Goal: Navigation & Orientation: Find specific page/section

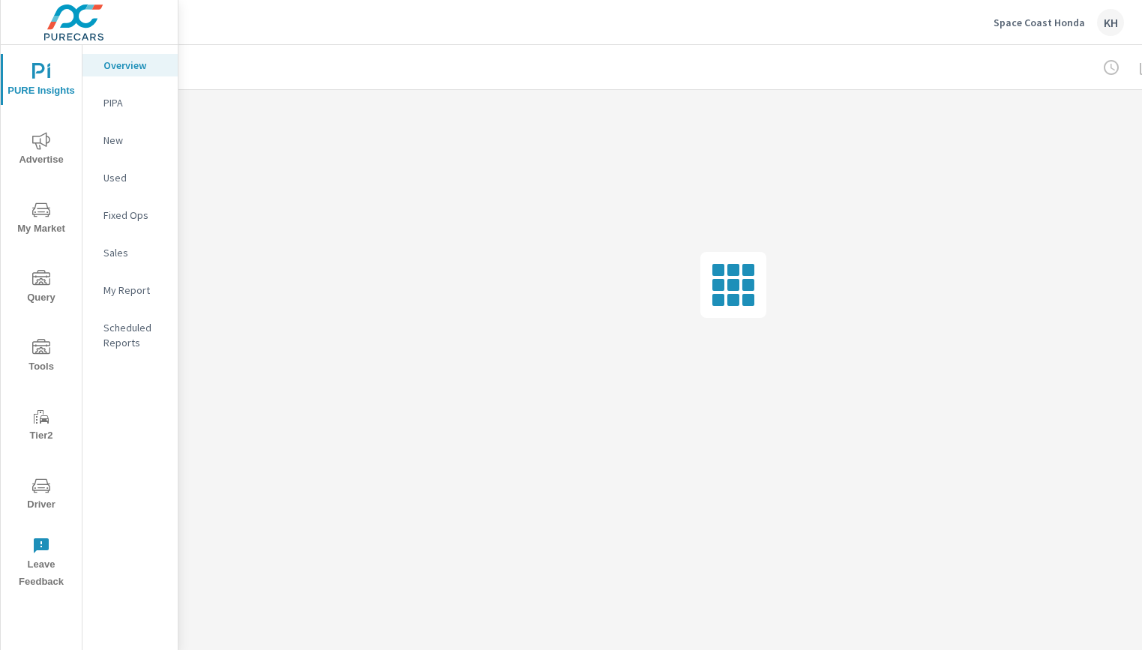
click at [55, 481] on span "Driver" at bounding box center [41, 495] width 72 height 37
click at [43, 477] on icon "nav menu" at bounding box center [41, 486] width 18 height 18
click at [50, 490] on span "Driver" at bounding box center [41, 495] width 72 height 37
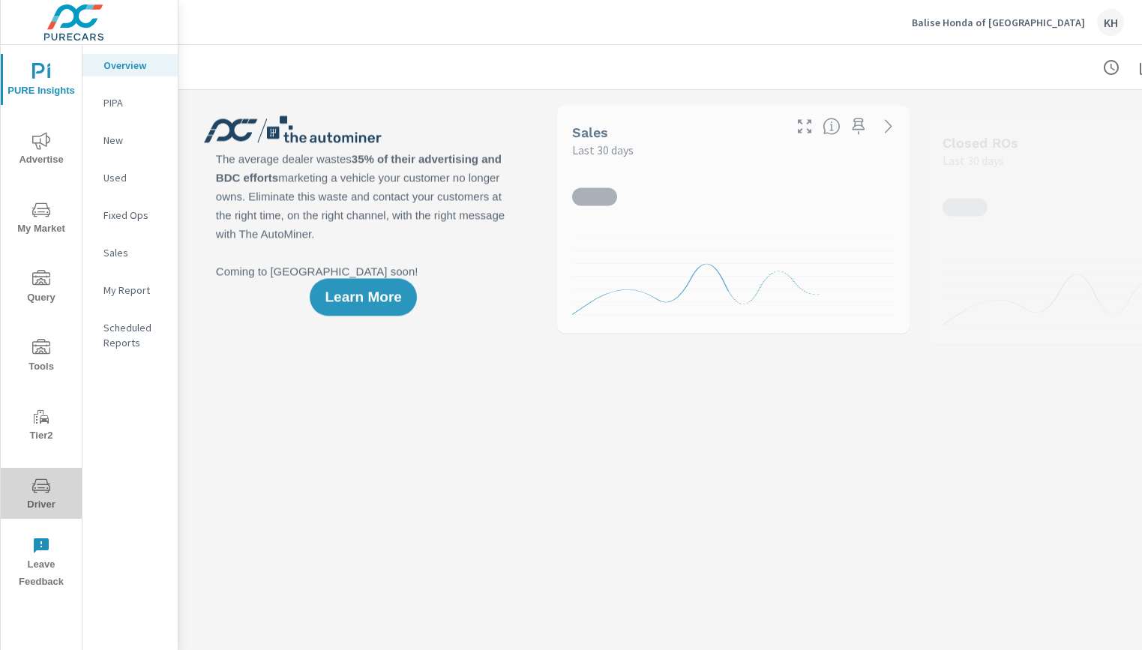
click at [43, 481] on icon "nav menu" at bounding box center [41, 486] width 18 height 18
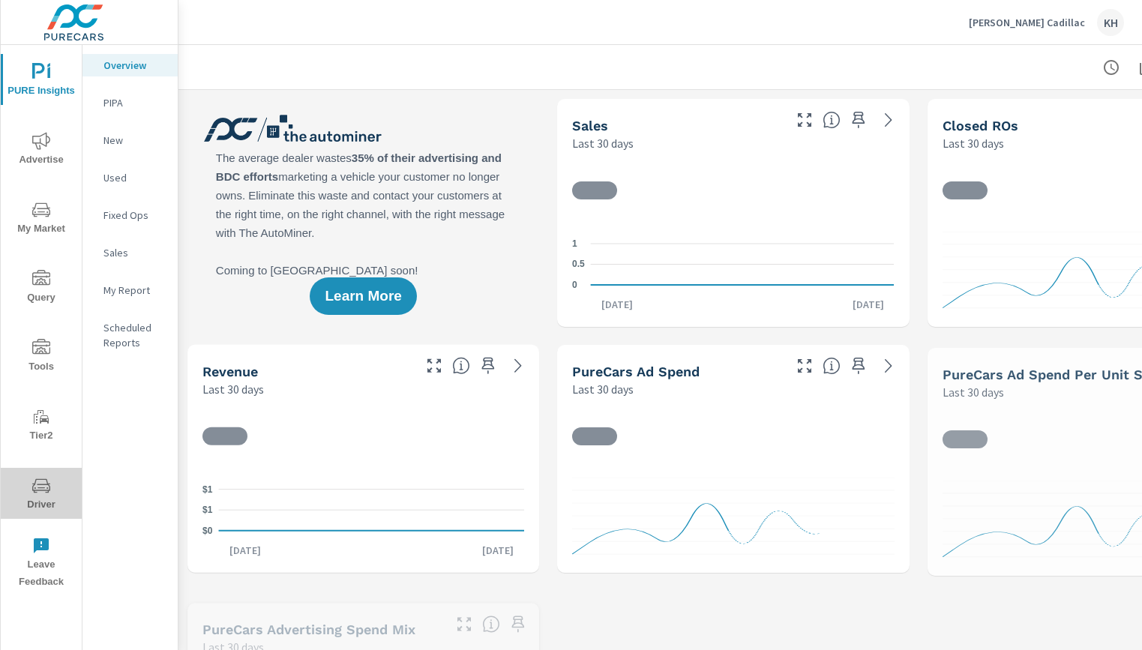
click at [40, 487] on icon "nav menu" at bounding box center [40, 487] width 7 height 1
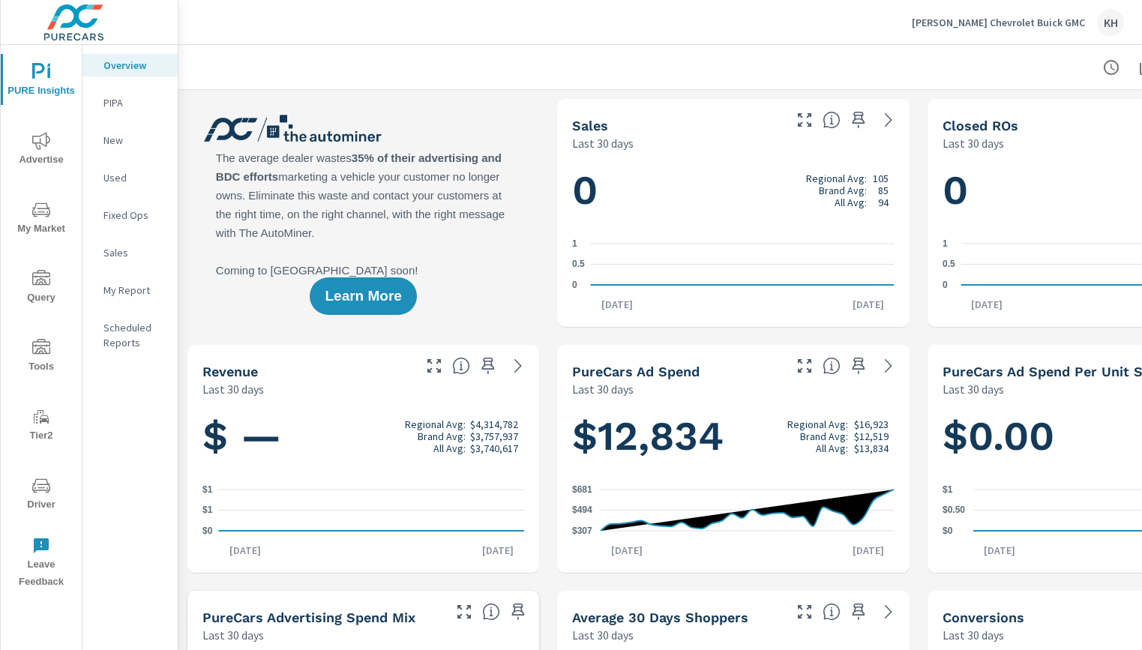
scroll to position [1, 0]
click at [34, 481] on icon "nav menu" at bounding box center [41, 486] width 18 height 18
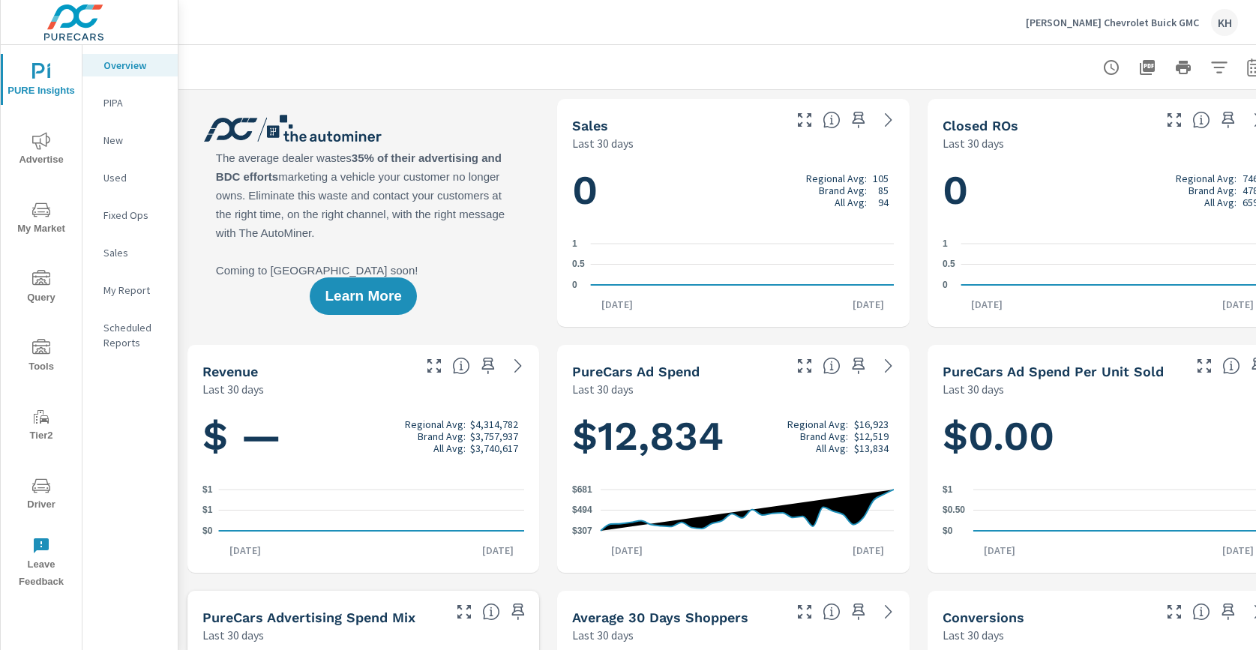
scroll to position [1, 0]
click at [40, 487] on icon "nav menu" at bounding box center [41, 486] width 18 height 18
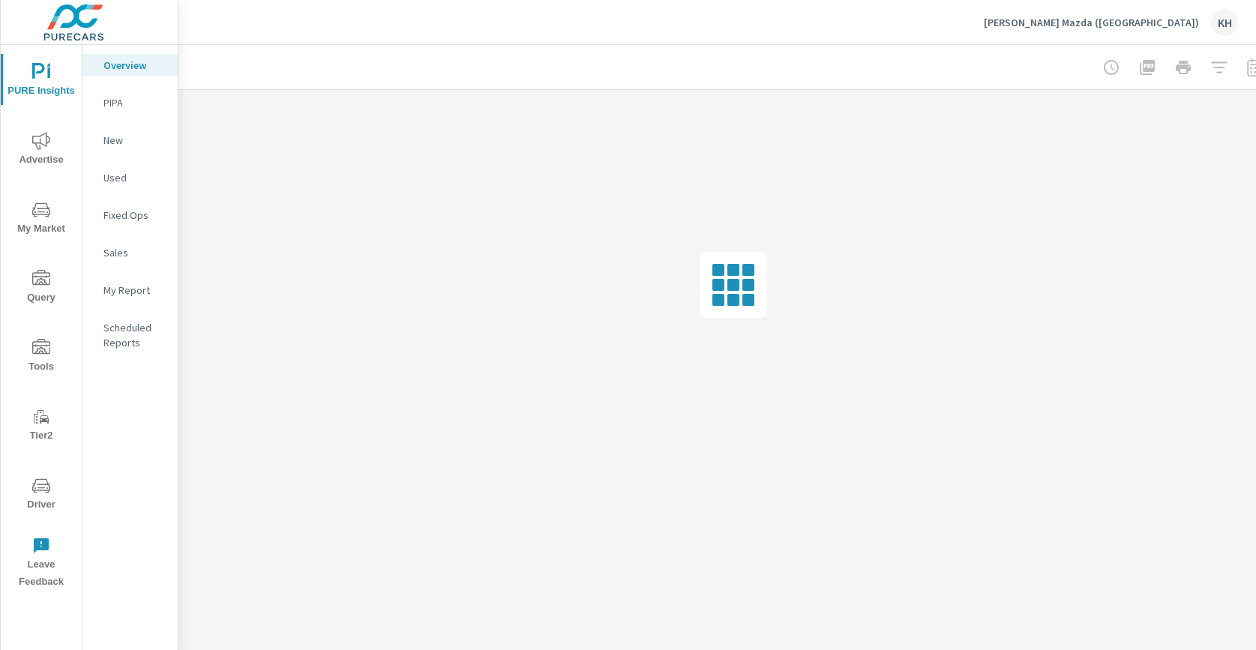
click at [46, 483] on icon "nav menu" at bounding box center [41, 486] width 18 height 18
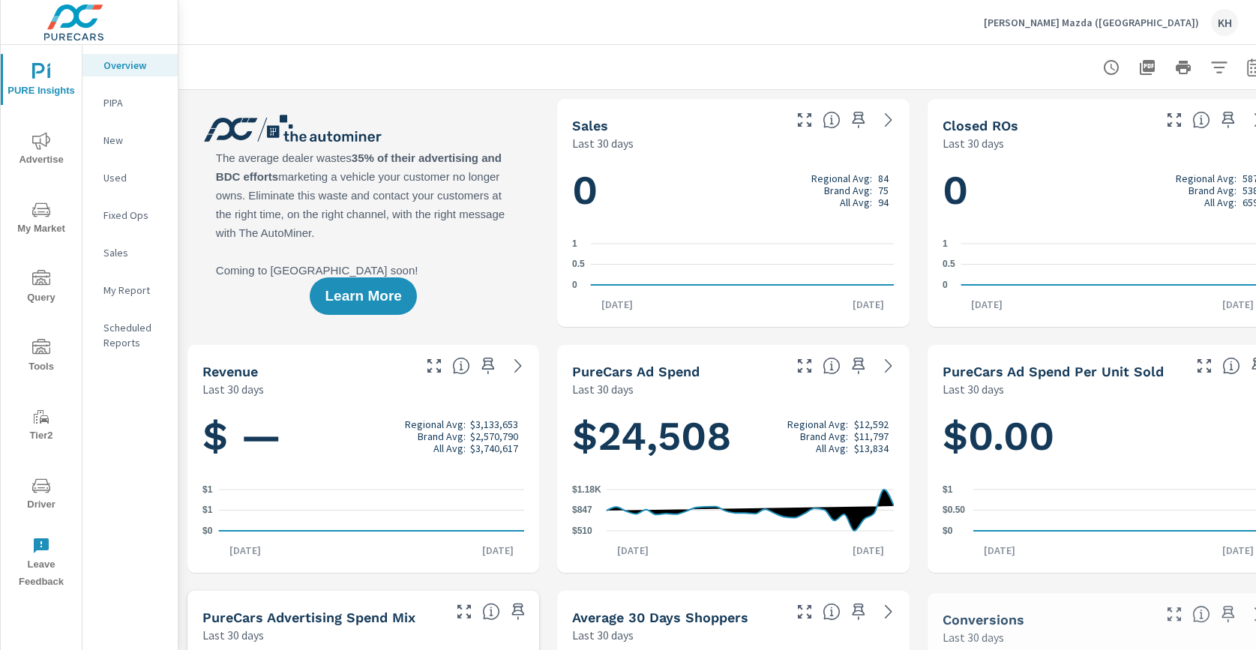
scroll to position [1, 0]
click at [46, 492] on icon "nav menu" at bounding box center [41, 486] width 18 height 18
